Goal: Communication & Community: Answer question/provide support

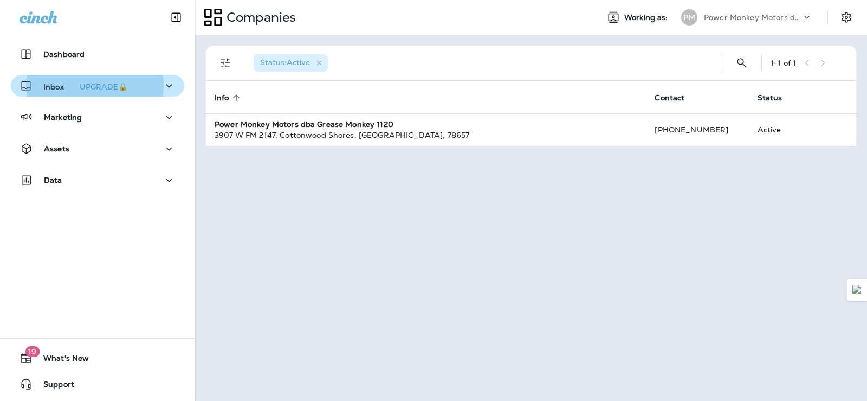
click at [70, 86] on p "Inbox UPGRADE🔒" at bounding box center [87, 85] width 88 height 11
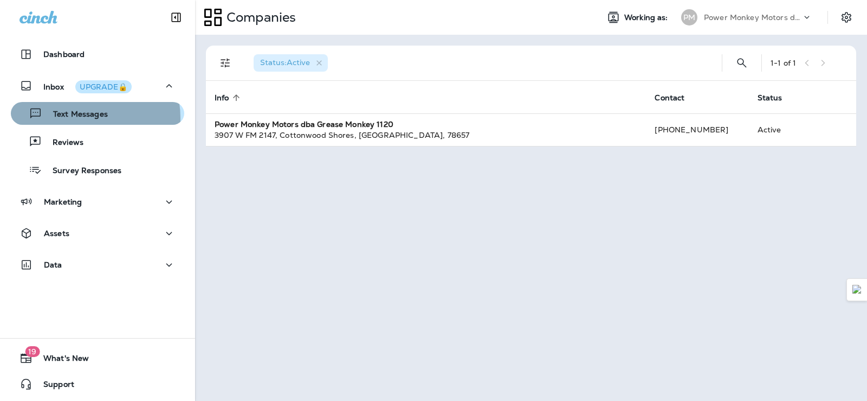
click at [75, 118] on p "Text Messages" at bounding box center [75, 115] width 66 height 10
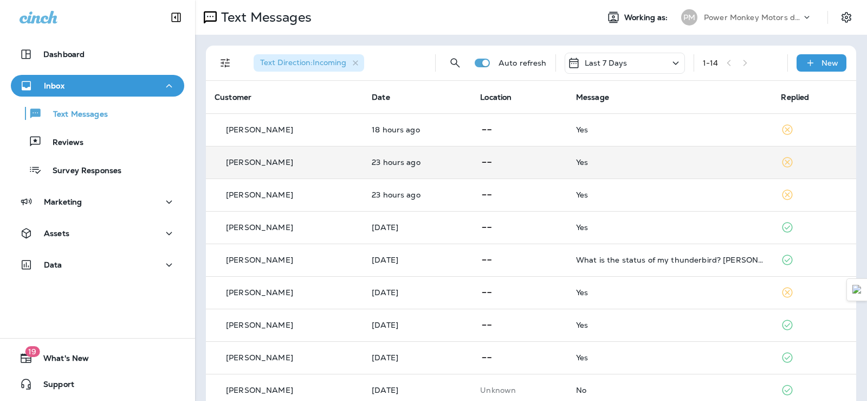
click at [335, 158] on div "[PERSON_NAME]" at bounding box center [285, 162] width 140 height 11
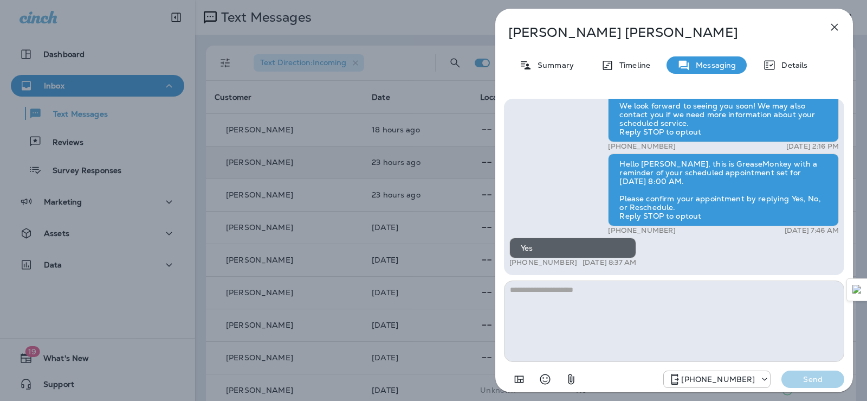
click at [840, 30] on icon "button" at bounding box center [834, 27] width 13 height 13
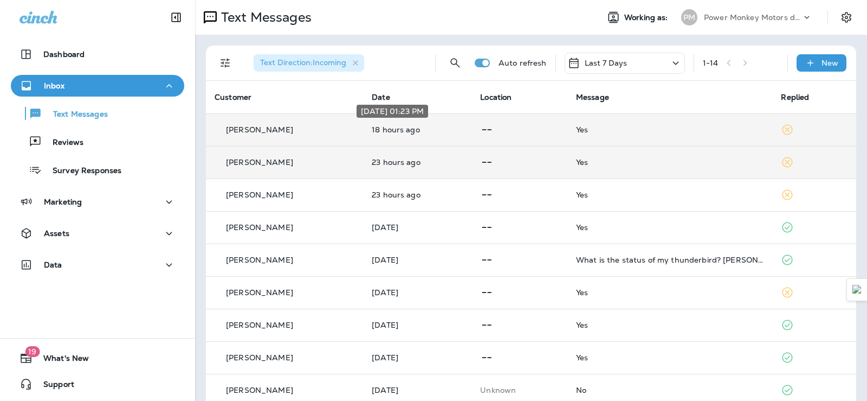
click at [372, 132] on p "18 hours ago" at bounding box center [417, 129] width 91 height 9
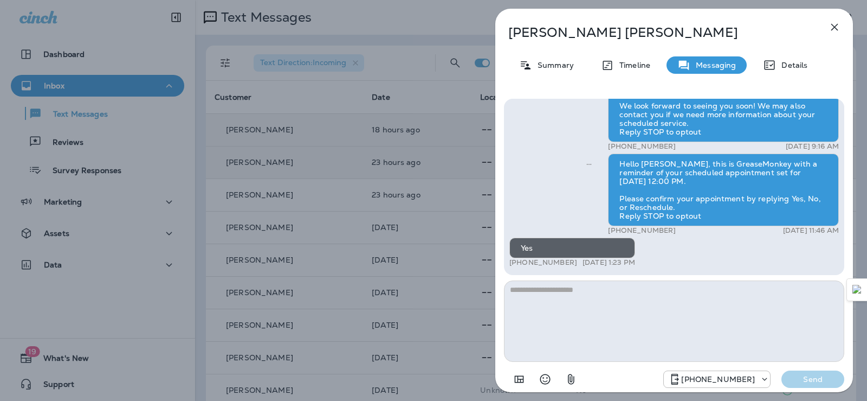
drag, startPoint x: 841, startPoint y: 25, endPoint x: 740, endPoint y: 7, distance: 102.1
click at [841, 27] on icon "button" at bounding box center [834, 27] width 13 height 13
